Goal: Information Seeking & Learning: Learn about a topic

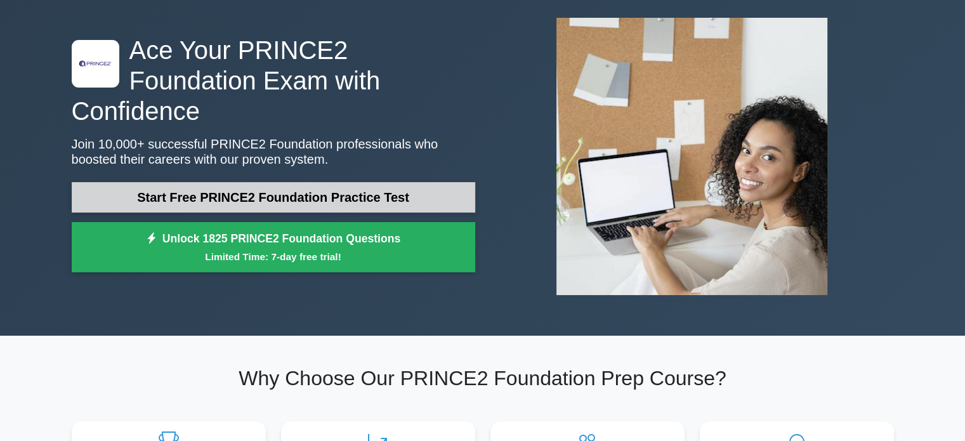
click at [277, 182] on link "Start Free PRINCE2 Foundation Practice Test" at bounding box center [274, 197] width 404 height 30
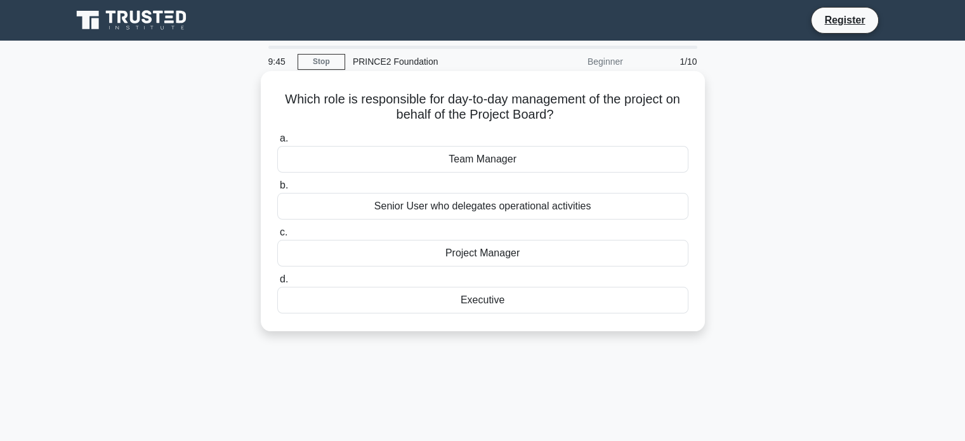
click at [496, 303] on div "Executive" at bounding box center [482, 300] width 411 height 27
click at [277, 284] on input "d. Executive" at bounding box center [277, 279] width 0 height 8
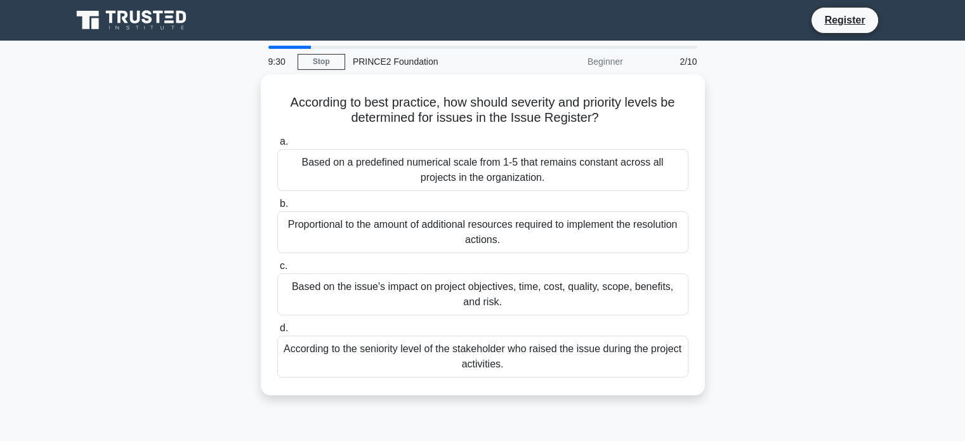
click at [496, 303] on div "Based on the issue's impact on project objectives, time, cost, quality, scope, …" at bounding box center [482, 295] width 411 height 42
click at [277, 270] on input "c. Based on the issue's impact on project objectives, time, cost, quality, scop…" at bounding box center [277, 266] width 0 height 8
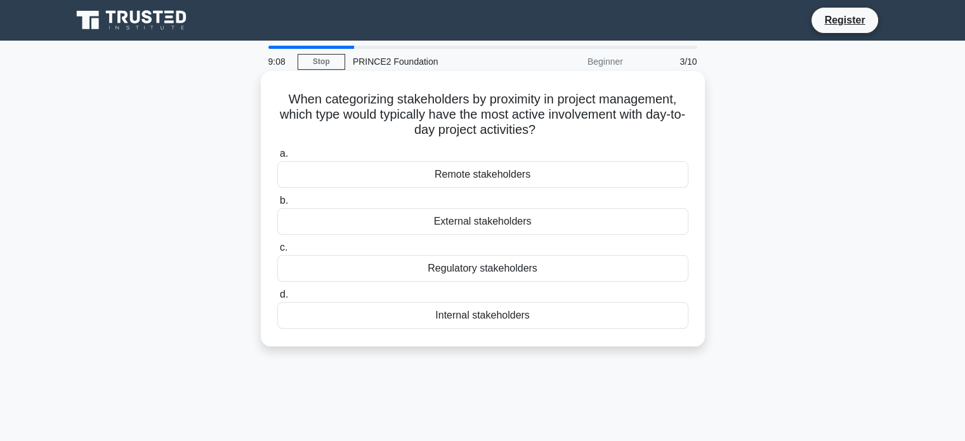
click at [498, 319] on div "Internal stakeholders" at bounding box center [482, 315] width 411 height 27
click at [277, 299] on input "d. Internal stakeholders" at bounding box center [277, 295] width 0 height 8
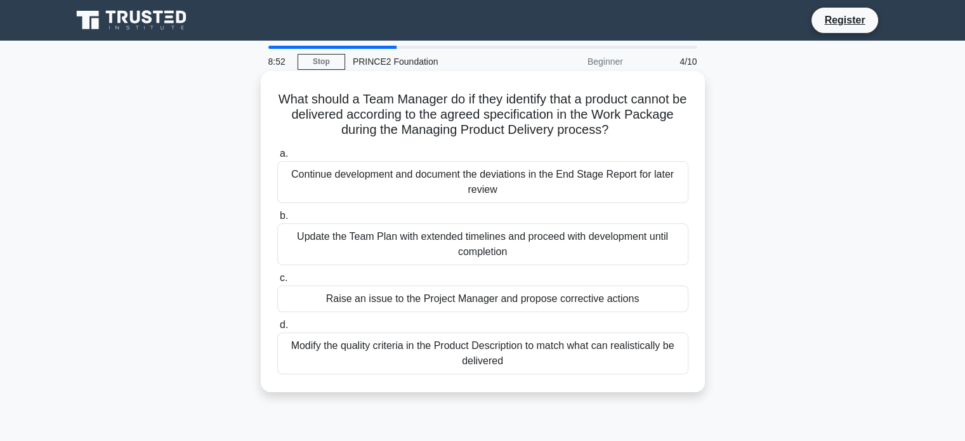
click at [513, 303] on div "Raise an issue to the Project Manager and propose corrective actions" at bounding box center [482, 299] width 411 height 27
click at [277, 282] on input "c. Raise an issue to the Project Manager and propose corrective actions" at bounding box center [277, 278] width 0 height 8
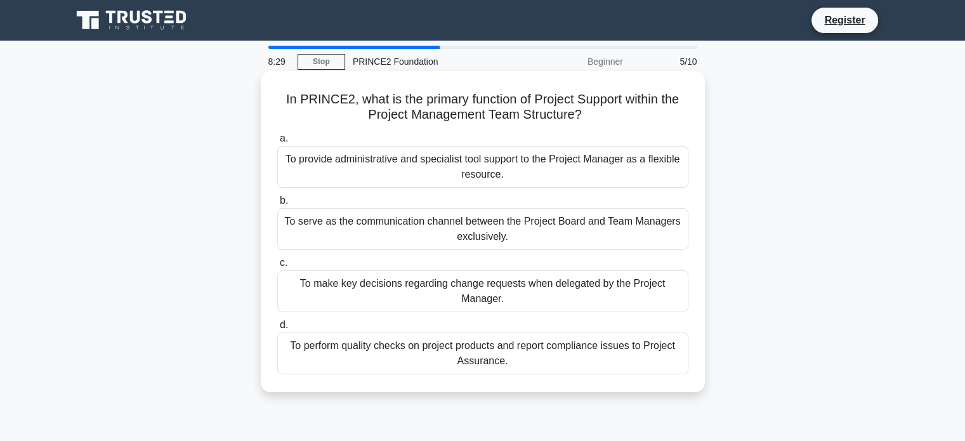
click at [548, 355] on div "To perform quality checks on project products and report compliance issues to P…" at bounding box center [482, 354] width 411 height 42
click at [277, 329] on input "d. To perform quality checks on project products and report compliance issues t…" at bounding box center [277, 325] width 0 height 8
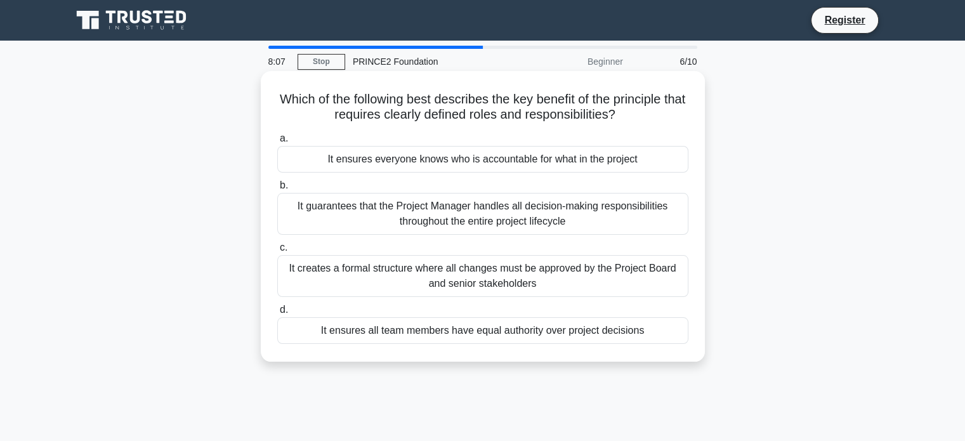
click at [513, 274] on div "It creates a formal structure where all changes must be approved by the Project…" at bounding box center [482, 276] width 411 height 42
click at [277, 252] on input "c. It creates a formal structure where all changes must be approved by the Proj…" at bounding box center [277, 248] width 0 height 8
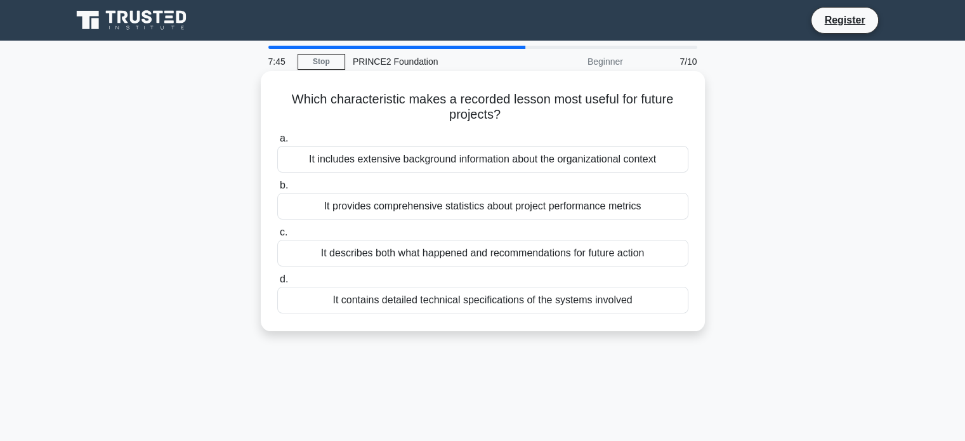
click at [553, 162] on div "It includes extensive background information about the organizational context" at bounding box center [482, 159] width 411 height 27
click at [277, 143] on input "a. It includes extensive background information about the organizational context" at bounding box center [277, 139] width 0 height 8
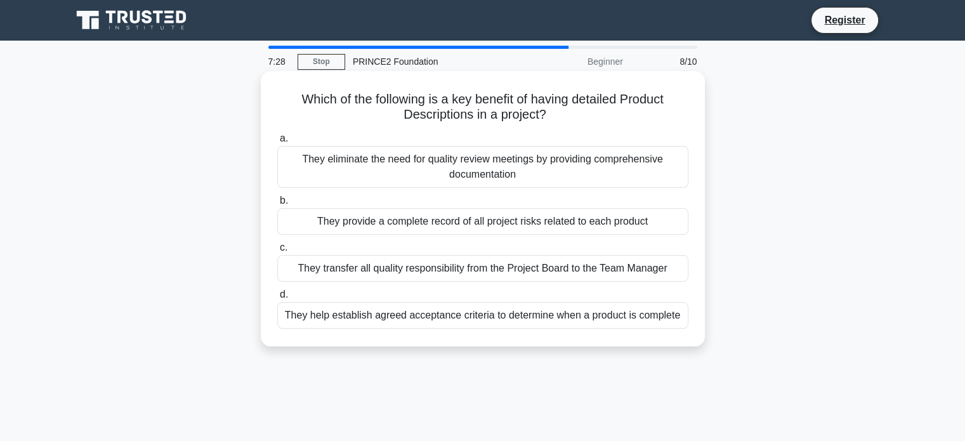
click at [556, 221] on div "They provide a complete record of all project risks related to each product" at bounding box center [482, 221] width 411 height 27
click at [277, 205] on input "b. They provide a complete record of all project risks related to each product" at bounding box center [277, 201] width 0 height 8
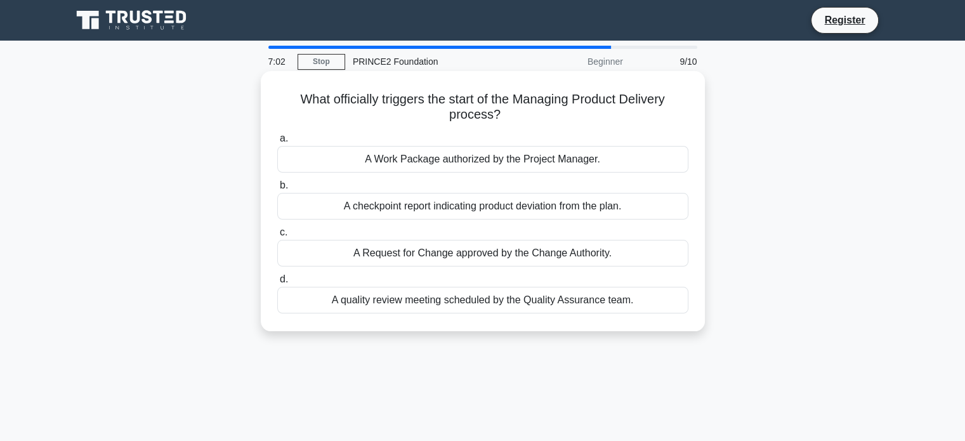
click at [462, 211] on div "A checkpoint report indicating product deviation from the plan." at bounding box center [482, 206] width 411 height 27
click at [277, 190] on input "b. A checkpoint report indicating product deviation from the plan." at bounding box center [277, 186] width 0 height 8
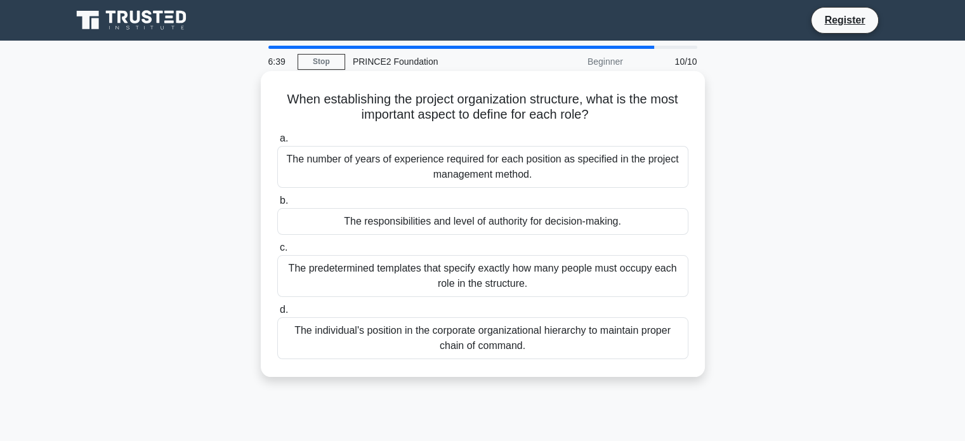
click at [430, 220] on div "The responsibilities and level of authority for decision-making." at bounding box center [482, 221] width 411 height 27
click at [277, 205] on input "b. The responsibilities and level of authority for decision-making." at bounding box center [277, 201] width 0 height 8
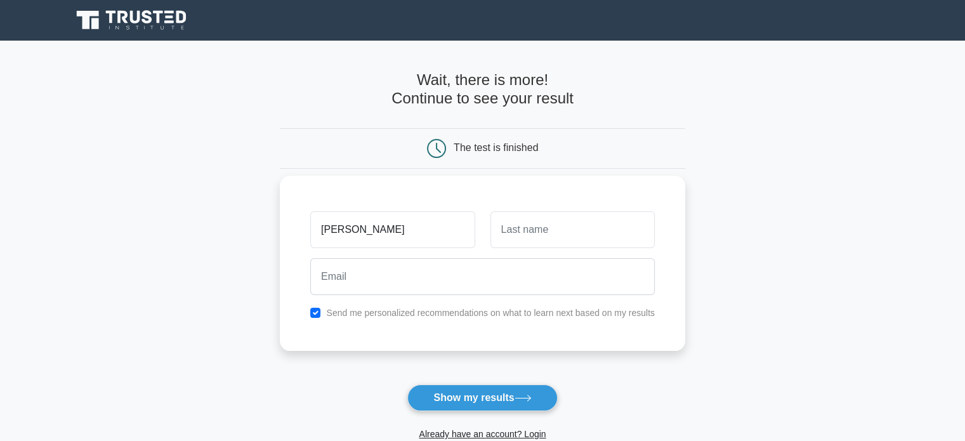
type input "[PERSON_NAME]"
click at [536, 227] on input "text" at bounding box center [573, 229] width 164 height 37
type input "s"
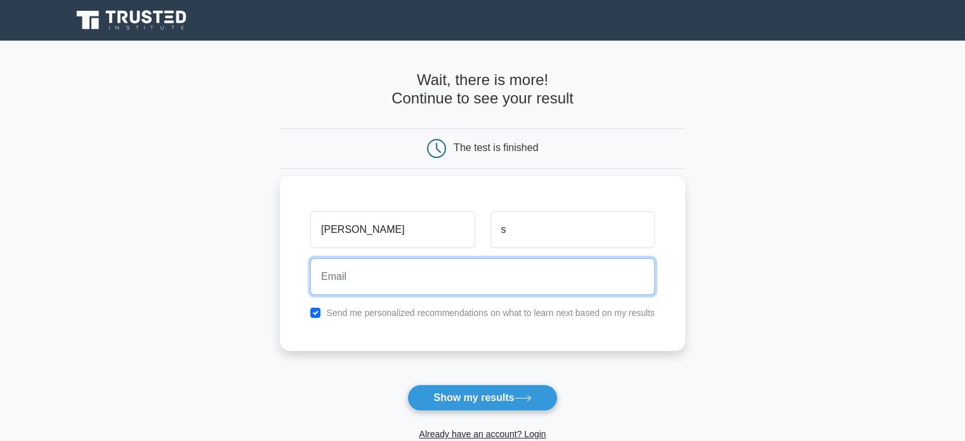
click at [380, 266] on input "email" at bounding box center [482, 276] width 345 height 37
type input "reema261@gmail.com"
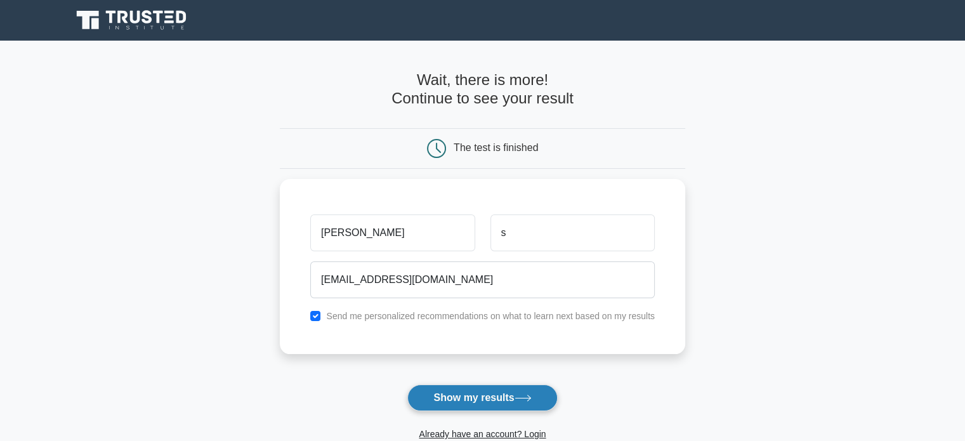
click at [501, 399] on button "Show my results" at bounding box center [483, 398] width 150 height 27
